Goal: Transaction & Acquisition: Subscribe to service/newsletter

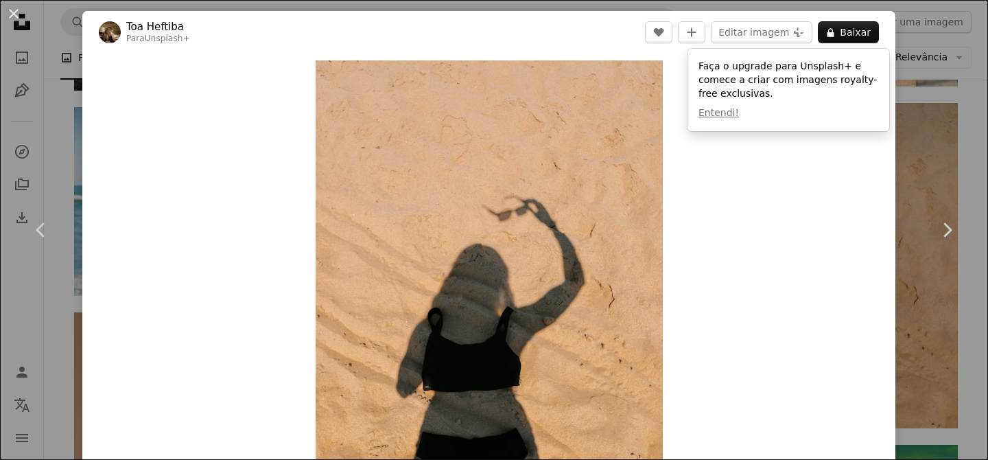
scroll to position [3271, 0]
click at [937, 67] on div "An X shape Chevron left Chevron right Toa Heftiba Para Unsplash+ A heart A plus…" at bounding box center [494, 230] width 988 height 460
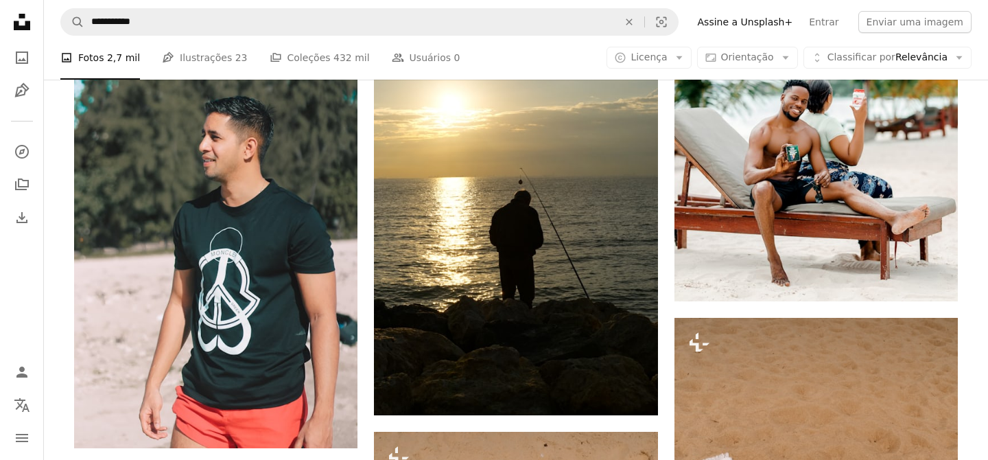
scroll to position [4000, 0]
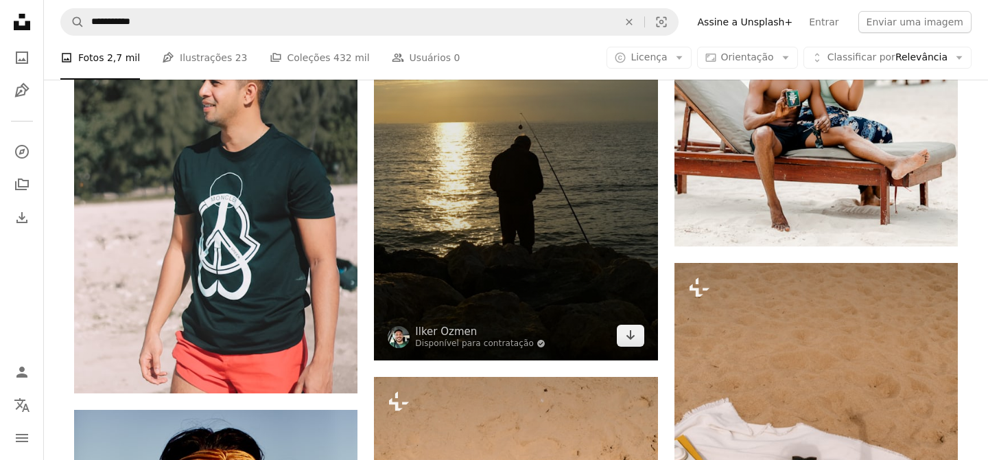
click at [525, 235] on img at bounding box center [515, 151] width 283 height 418
click at [494, 196] on img at bounding box center [515, 151] width 283 height 418
click at [460, 174] on img at bounding box center [515, 151] width 283 height 418
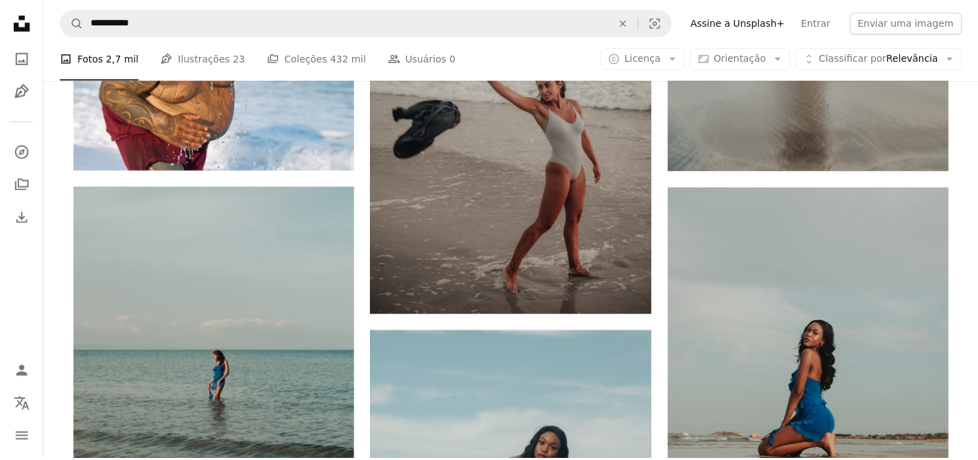
scroll to position [8333, 0]
